Goal: Use online tool/utility

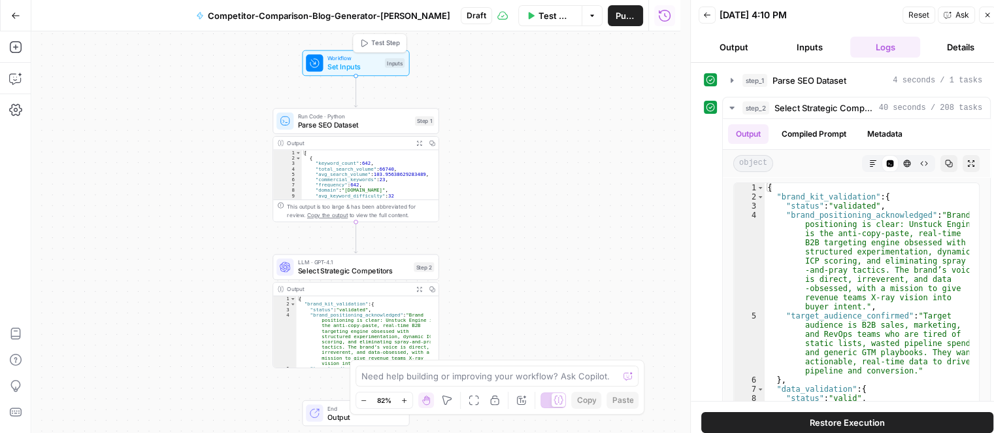
click at [347, 68] on span "Set Inputs" at bounding box center [354, 66] width 53 height 10
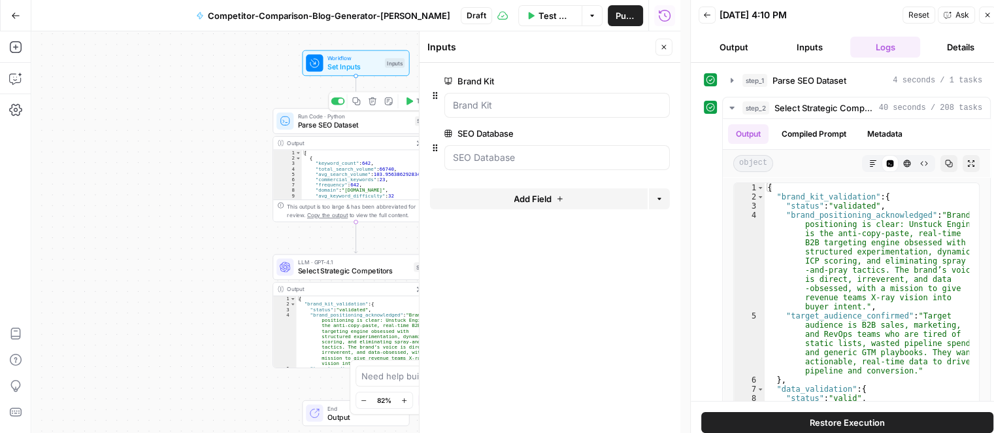
click at [315, 128] on span "Parse SEO Dataset" at bounding box center [354, 125] width 112 height 10
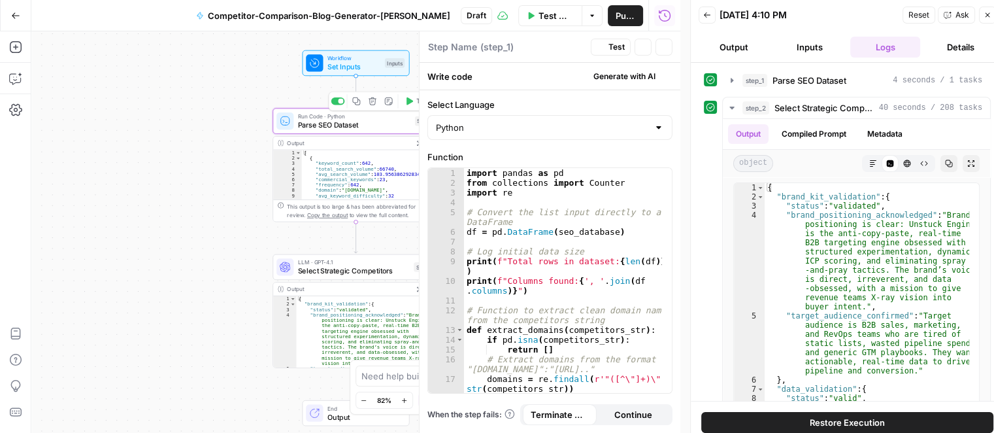
type textarea "Parse SEO Dataset"
click at [803, 48] on button "Inputs" at bounding box center [810, 47] width 71 height 21
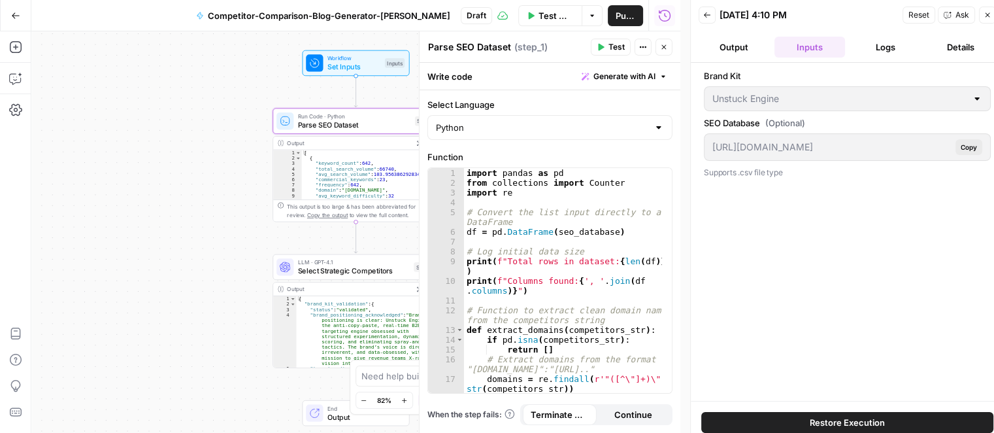
click at [737, 48] on button "Output" at bounding box center [734, 47] width 71 height 21
